Goal: Share content

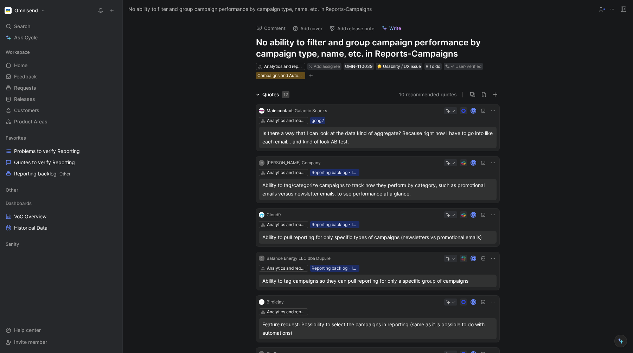
click at [614, 10] on icon at bounding box center [612, 9] width 6 height 6
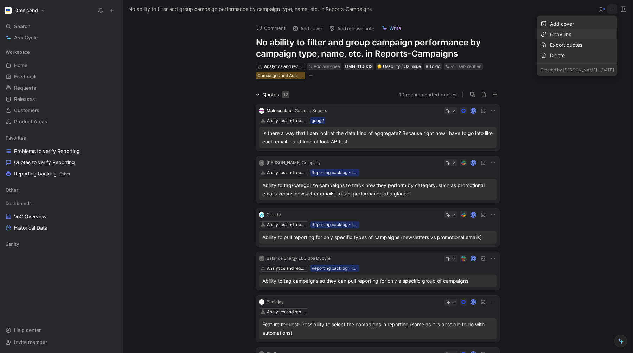
click at [559, 34] on div "Copy link" at bounding box center [582, 34] width 64 height 8
